Goal: Complete application form

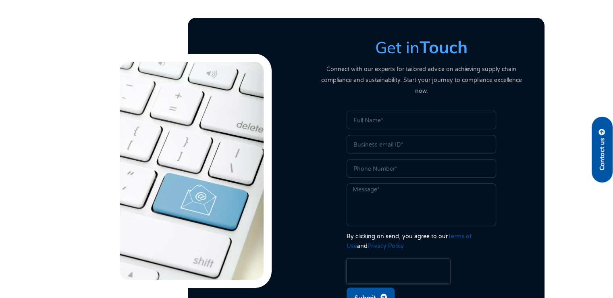
scroll to position [317, 0]
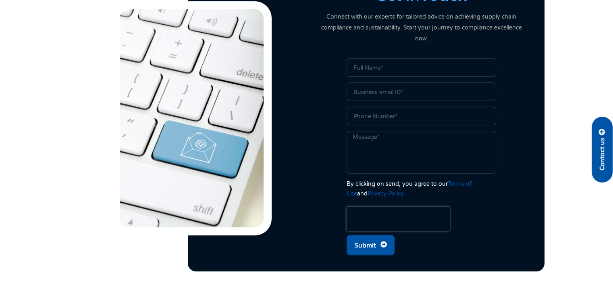
click at [378, 65] on input "Name" at bounding box center [422, 67] width 150 height 19
type input "[PERSON_NAME]"
click at [389, 83] on input "Email" at bounding box center [422, 91] width 150 height 19
type input "[PERSON_NAME][EMAIL_ADDRESS][DOMAIN_NAME]"
click at [383, 107] on input "Phone" at bounding box center [422, 115] width 150 height 19
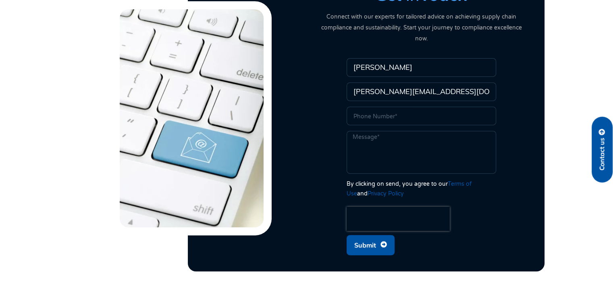
type input "1234567890"
click at [382, 131] on textarea "Message" at bounding box center [422, 152] width 150 height 43
type textarea "Testing"
click at [369, 237] on span "Submit" at bounding box center [365, 244] width 22 height 15
